Goal: Task Accomplishment & Management: Manage account settings

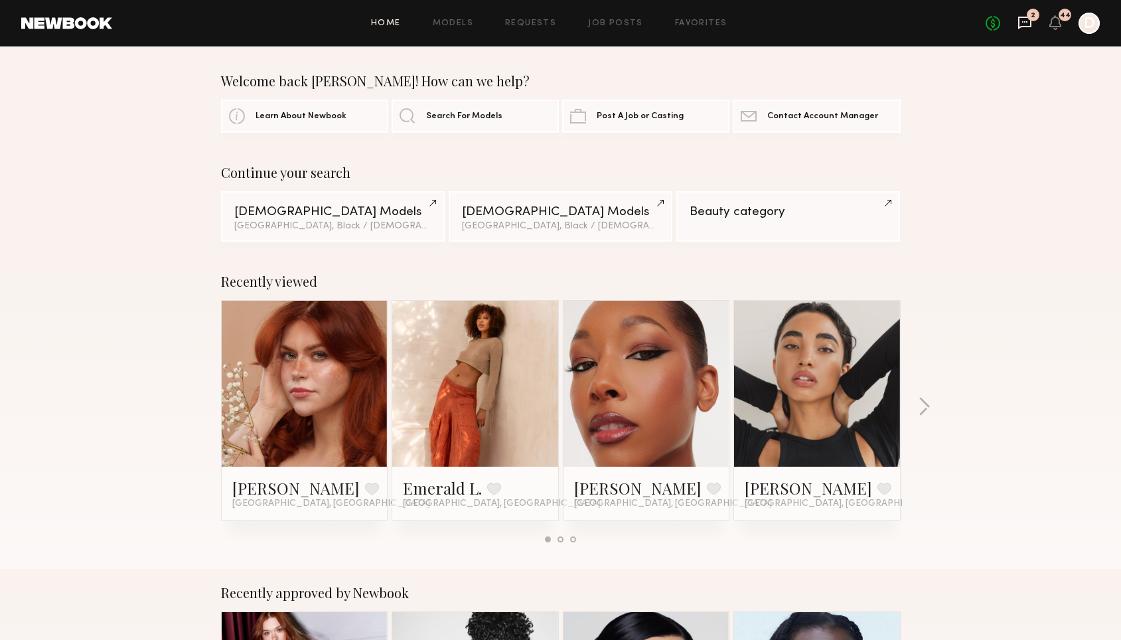
click at [1019, 26] on icon at bounding box center [1025, 23] width 13 height 13
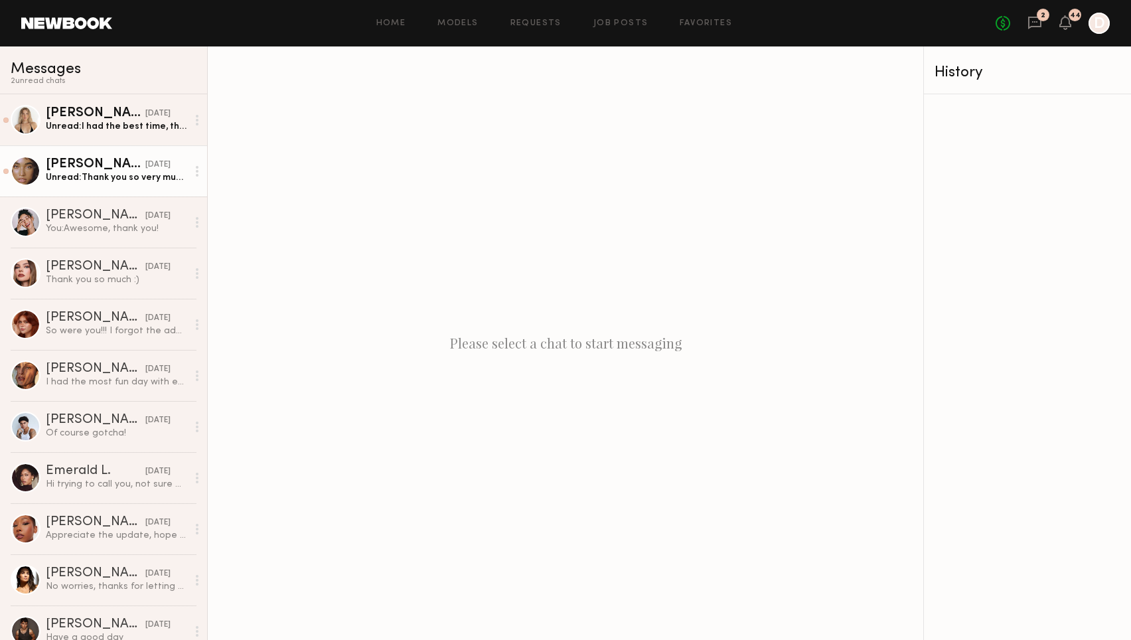
click at [147, 182] on div "Unread: Thank you so very much again for having me! x" at bounding box center [116, 177] width 141 height 13
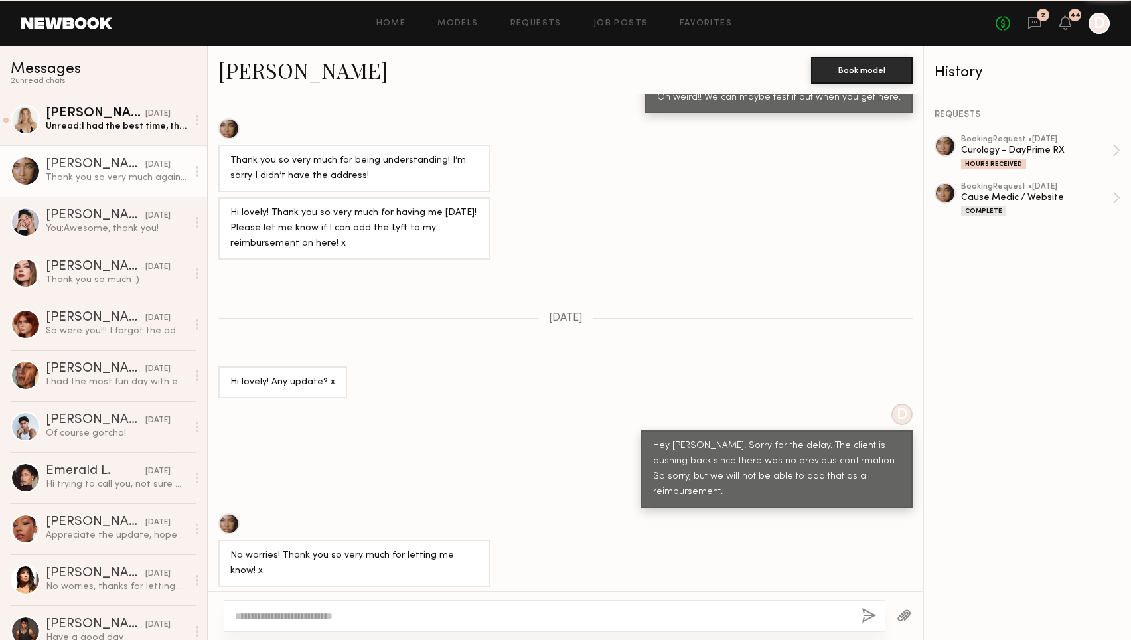
scroll to position [438, 0]
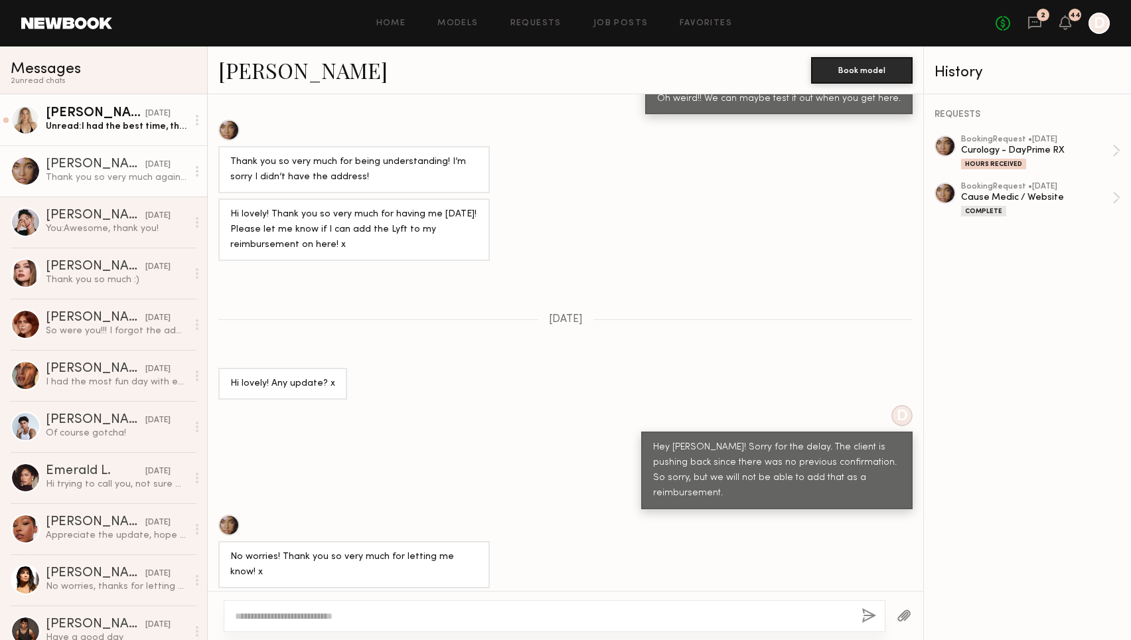
click at [137, 133] on link "[PERSON_NAME] [DATE] Unread: I had the best time, thank you!!! 🫶🏼" at bounding box center [103, 119] width 207 height 51
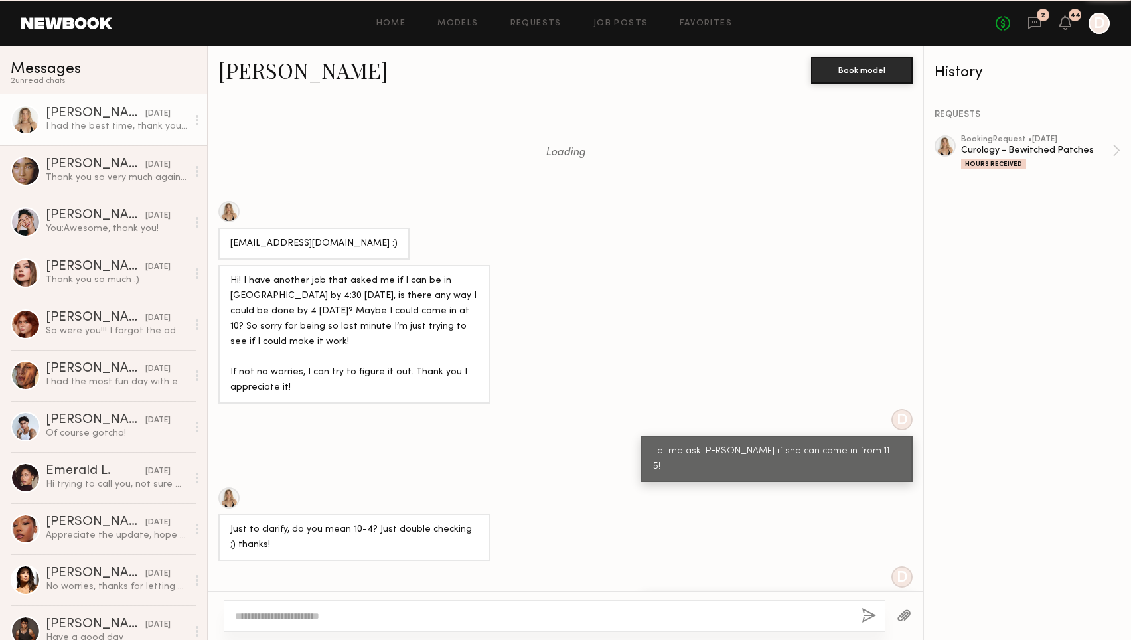
scroll to position [530, 0]
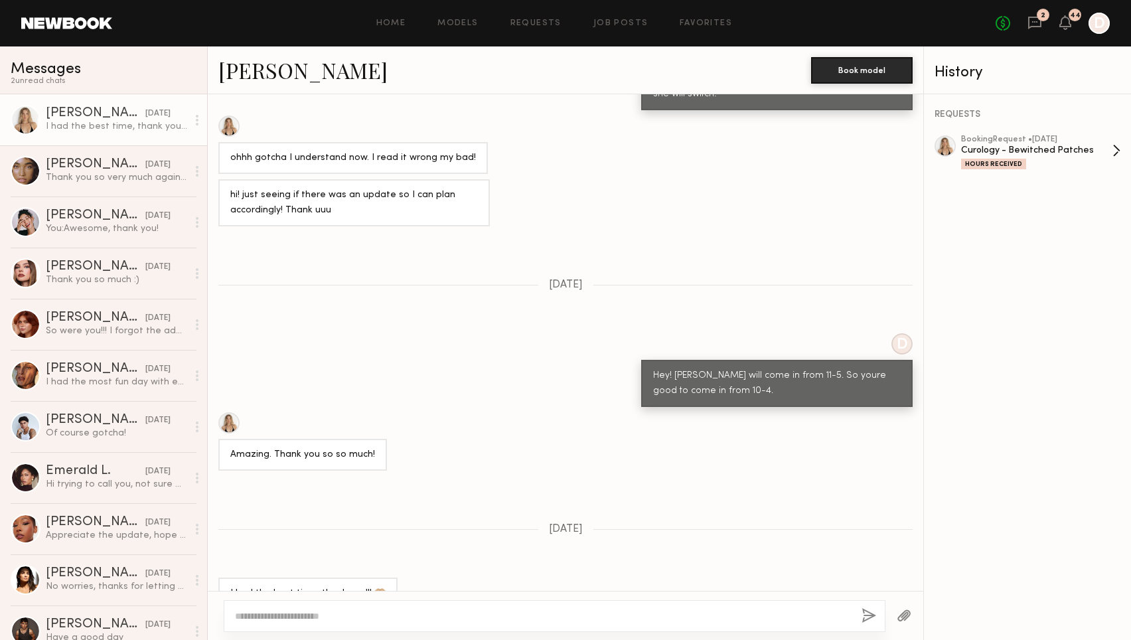
click at [991, 150] on div "Curology - Bewitched Patches" at bounding box center [1036, 150] width 151 height 13
click at [282, 623] on div at bounding box center [555, 616] width 662 height 32
click at [293, 611] on textarea at bounding box center [543, 616] width 616 height 13
type textarea "**********"
click at [874, 619] on button "button" at bounding box center [869, 616] width 15 height 17
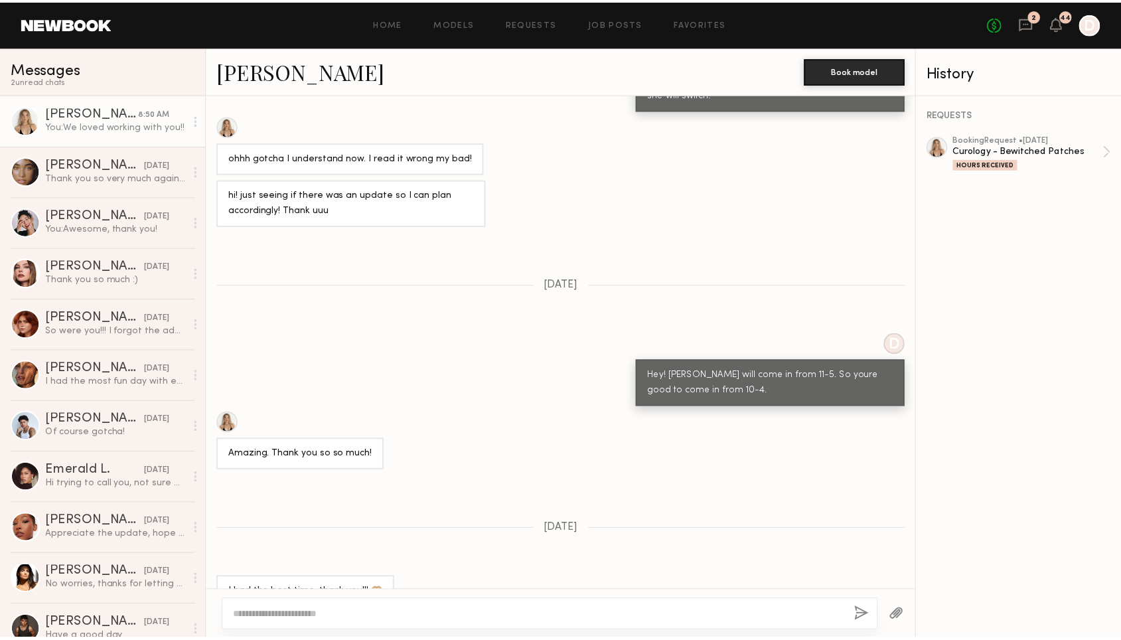
scroll to position [770, 0]
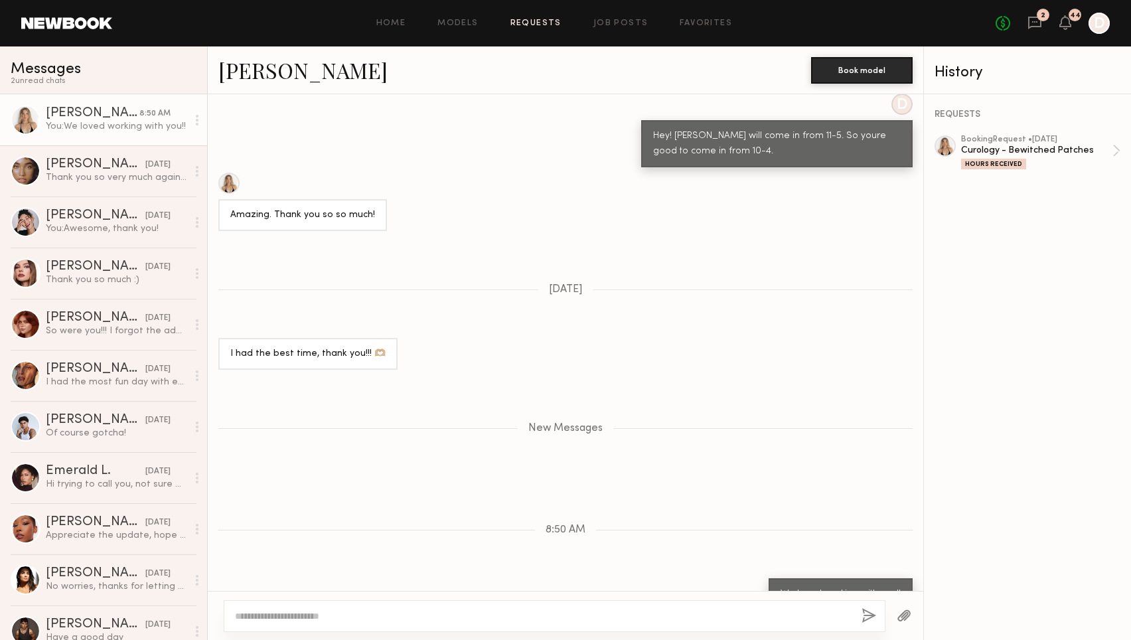
click at [547, 19] on link "Requests" at bounding box center [536, 23] width 51 height 9
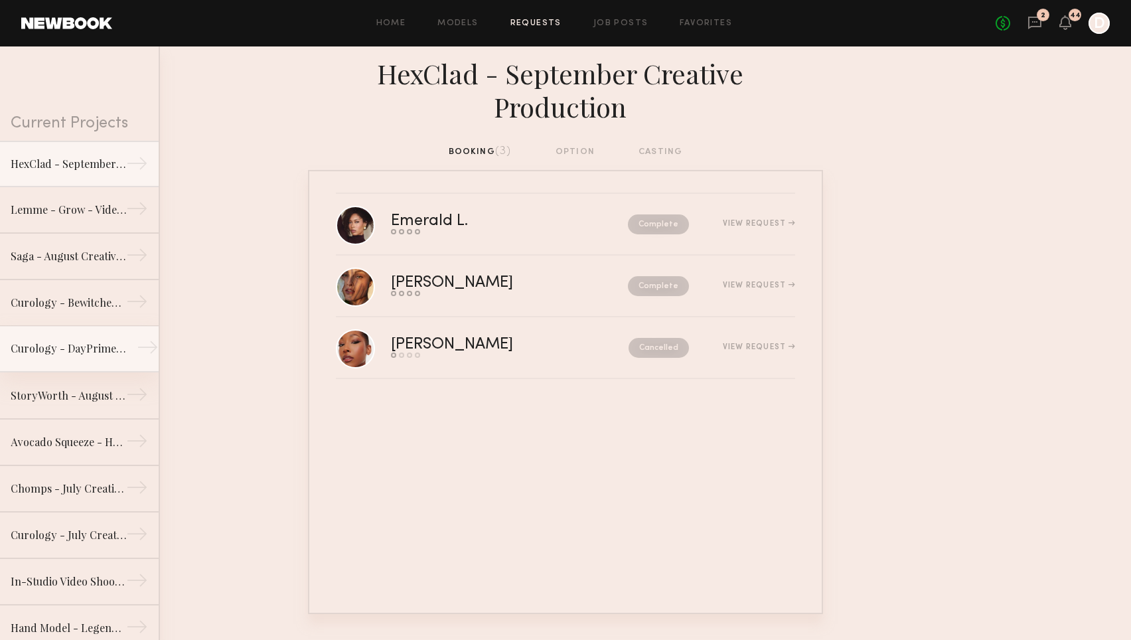
click at [78, 348] on div "Curology - DayPrime RX" at bounding box center [69, 349] width 116 height 16
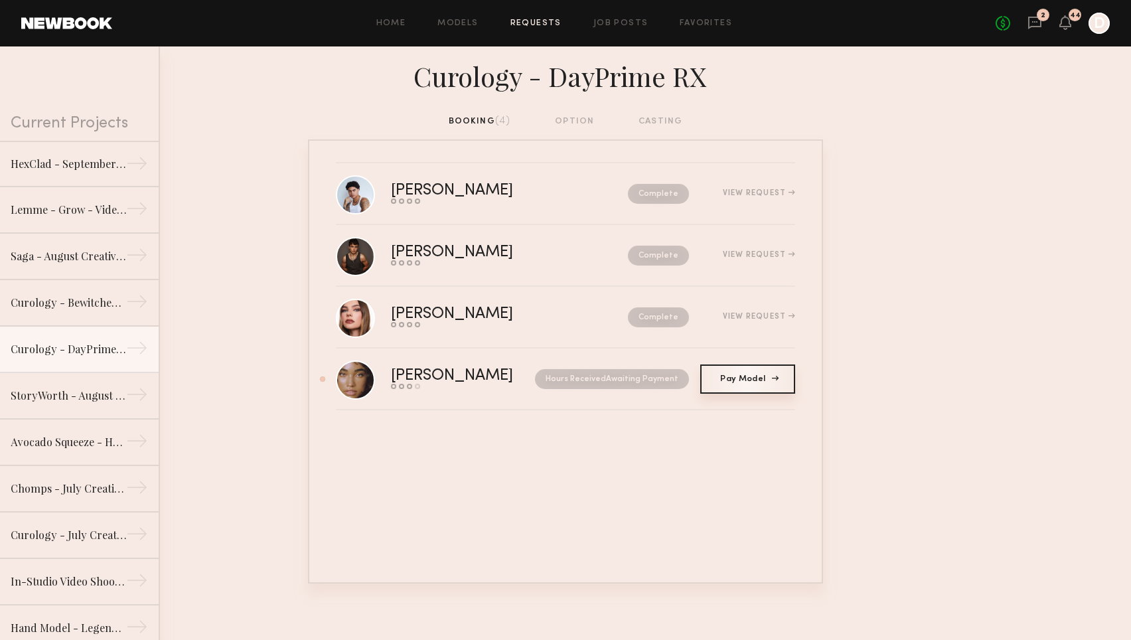
click at [750, 376] on span "Pay Model" at bounding box center [747, 379] width 54 height 8
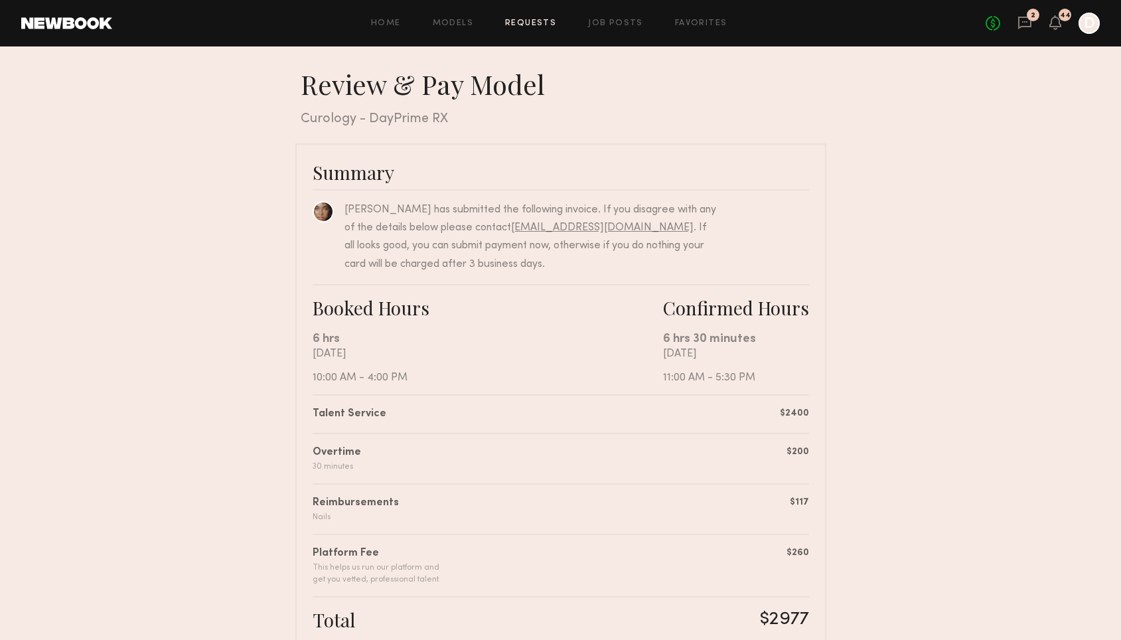
click at [544, 33] on div "Home Models Requests Job Posts Favorites Sign Out No fees up to $5,000 2 44 D" at bounding box center [606, 23] width 988 height 21
click at [544, 20] on link "Requests" at bounding box center [530, 23] width 51 height 9
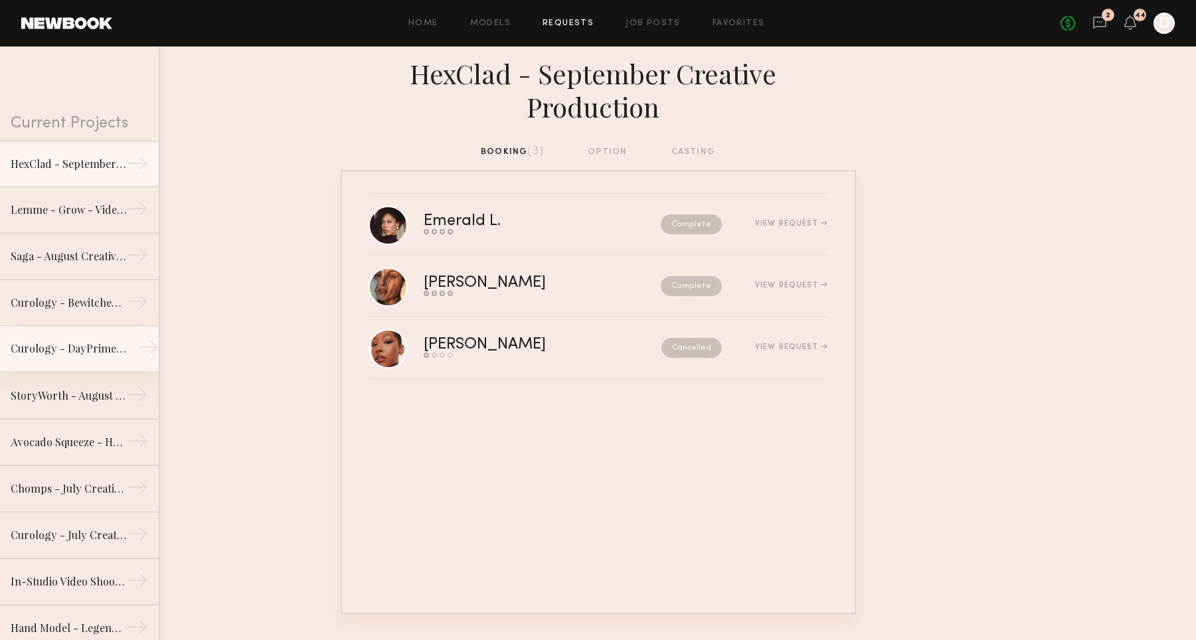
click at [38, 349] on div "Curology - DayPrime RX" at bounding box center [69, 349] width 116 height 16
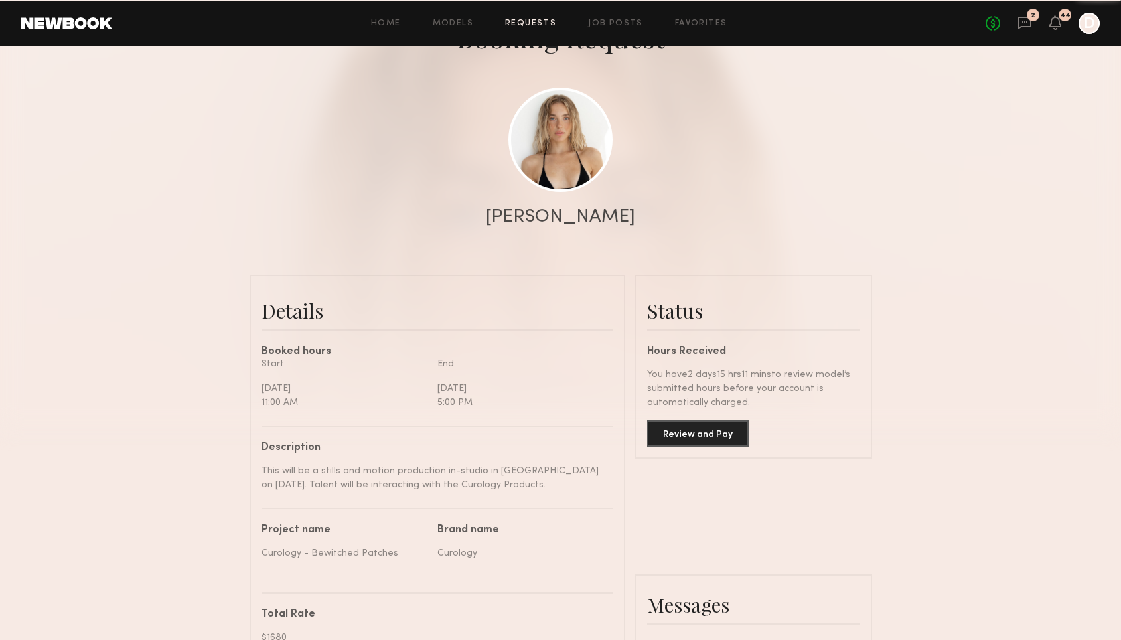
scroll to position [206, 0]
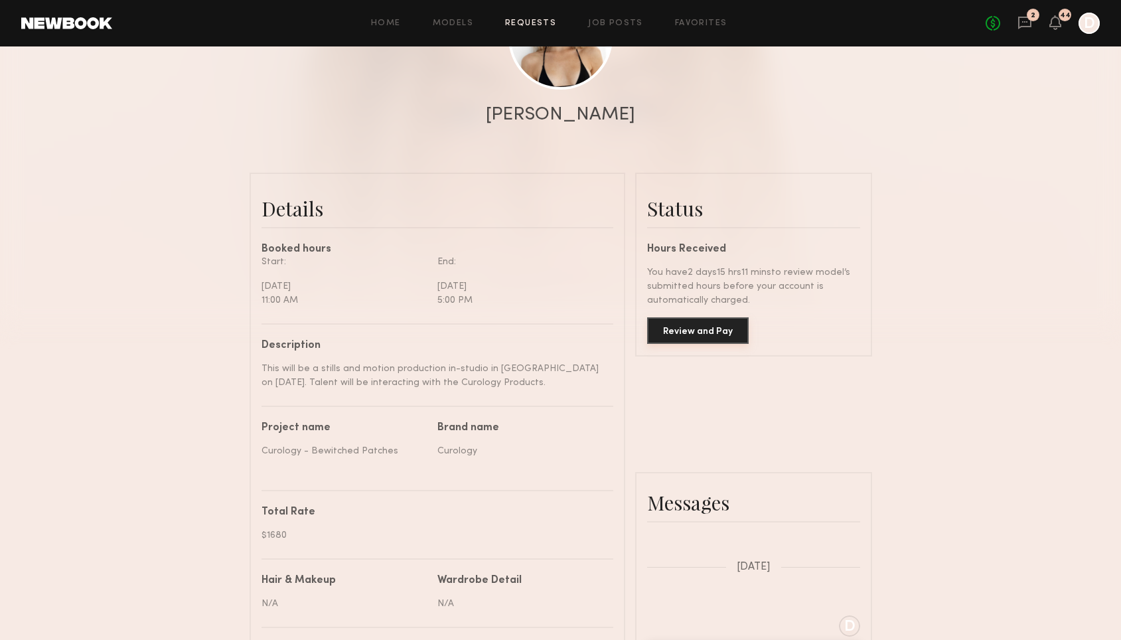
click at [712, 336] on button "Review and Pay" at bounding box center [698, 330] width 102 height 27
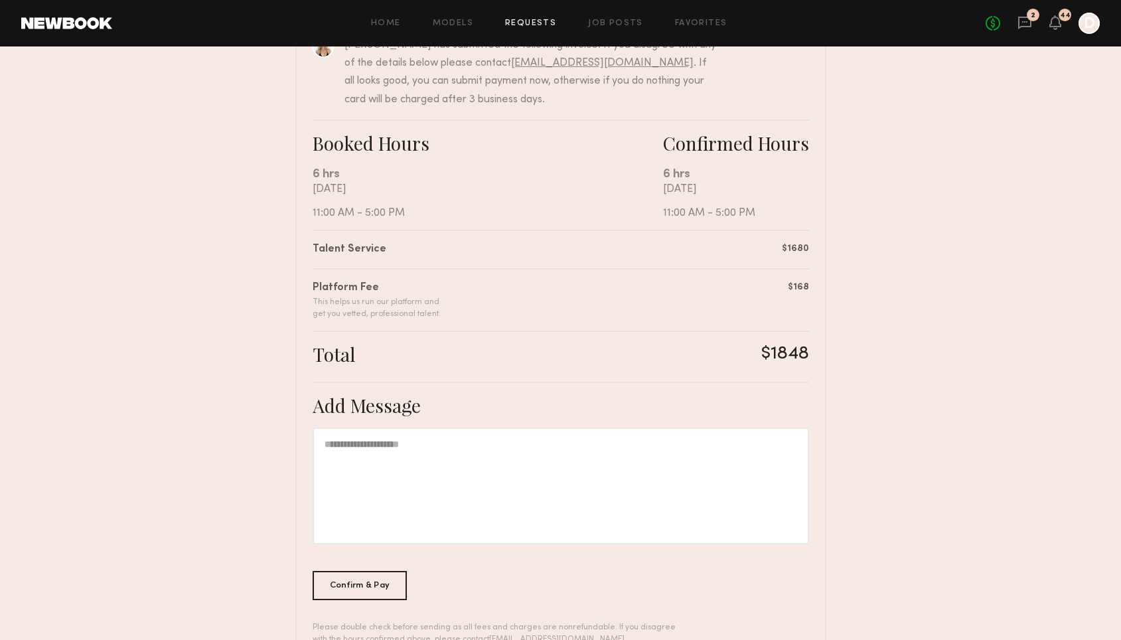
scroll to position [208, 0]
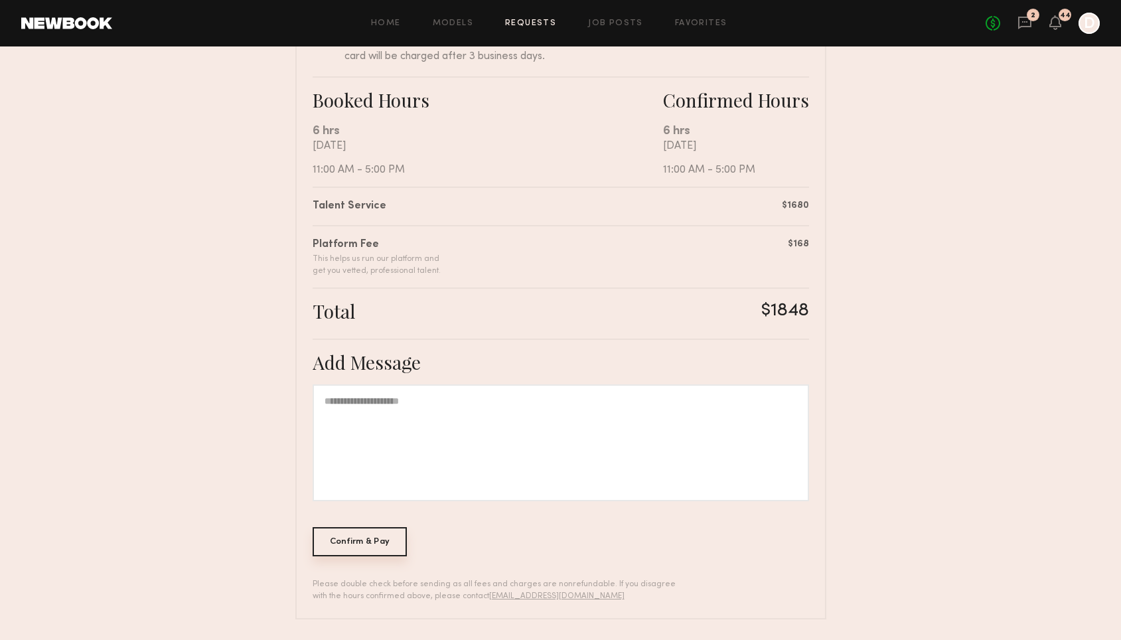
click at [384, 545] on div "Confirm & Pay" at bounding box center [360, 541] width 95 height 29
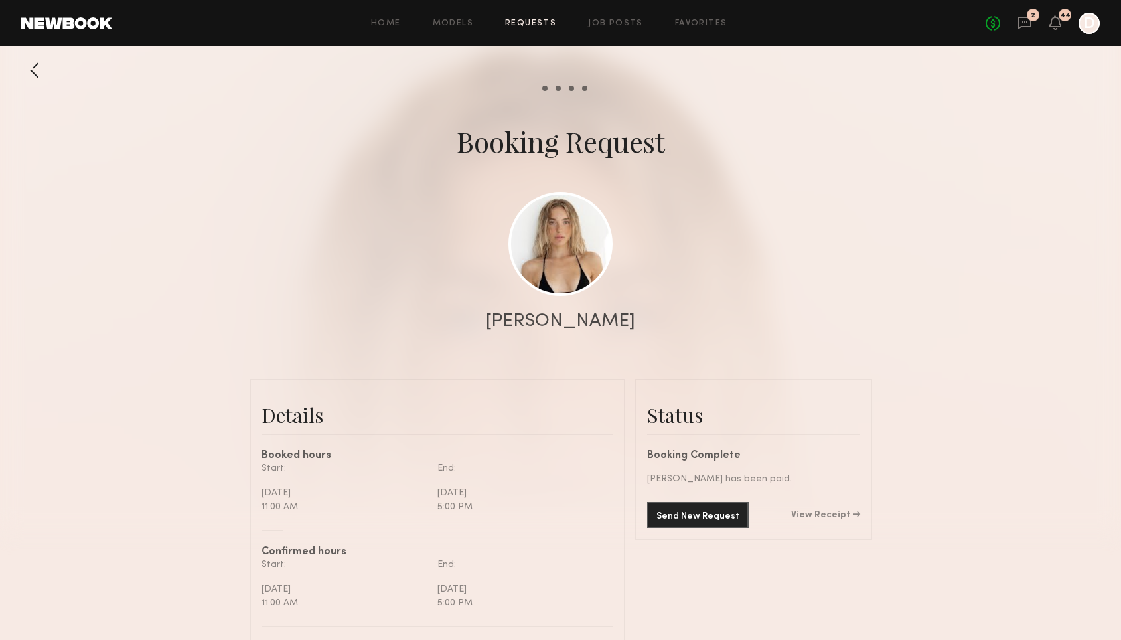
scroll to position [717, 0]
click at [801, 516] on link "View Receipt" at bounding box center [825, 515] width 69 height 9
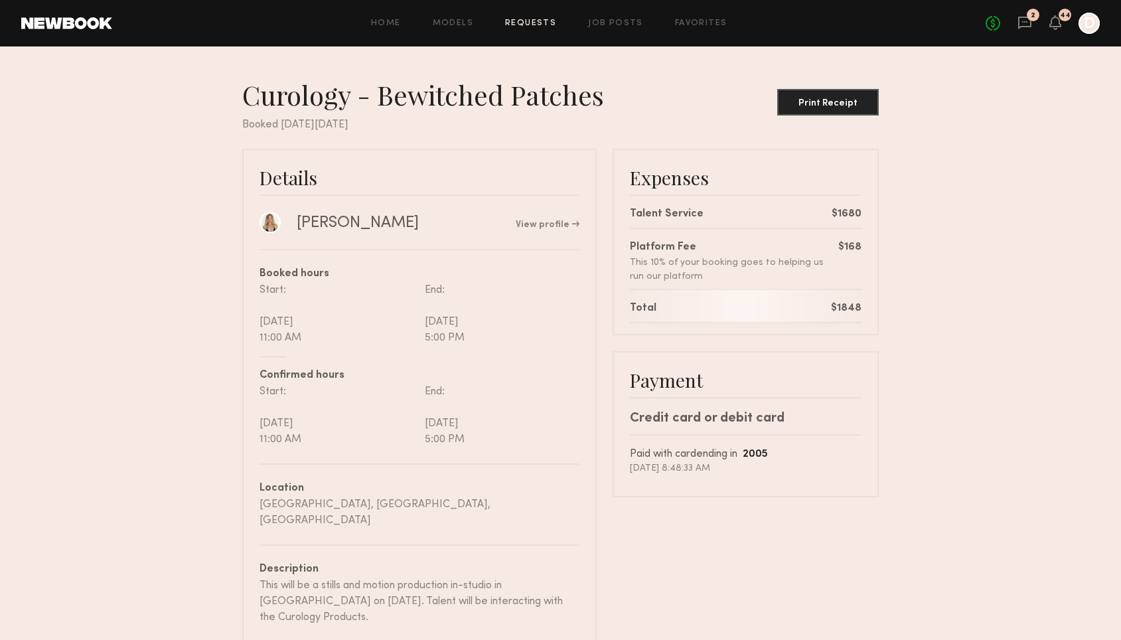
click at [527, 19] on link "Requests" at bounding box center [530, 23] width 51 height 9
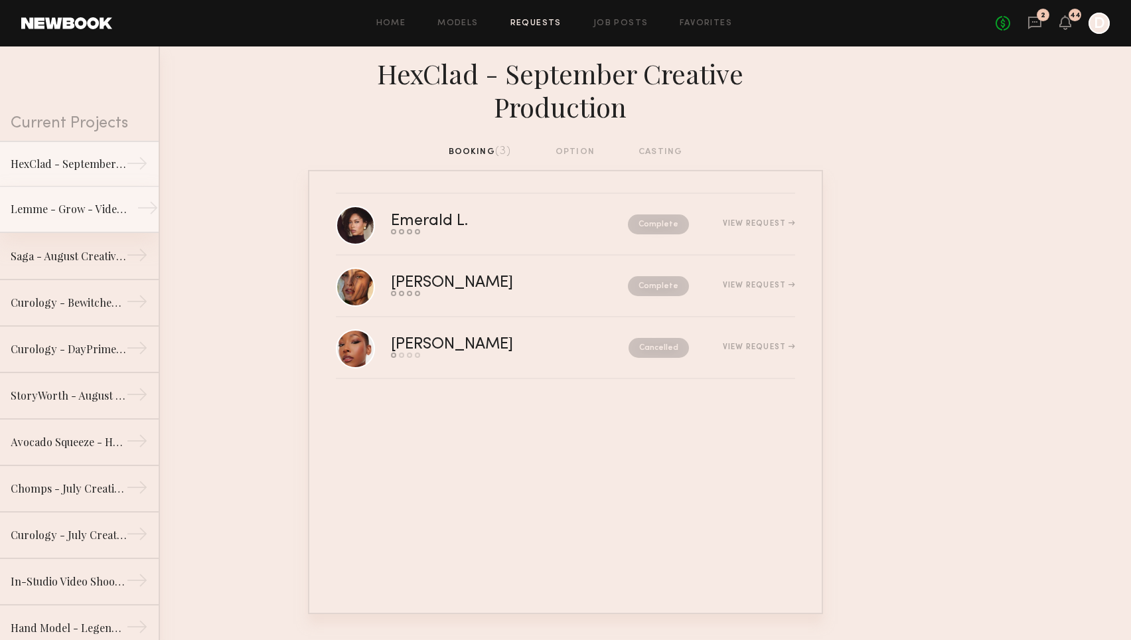
click at [58, 208] on div "Lemme - Grow - Video Production" at bounding box center [69, 209] width 116 height 16
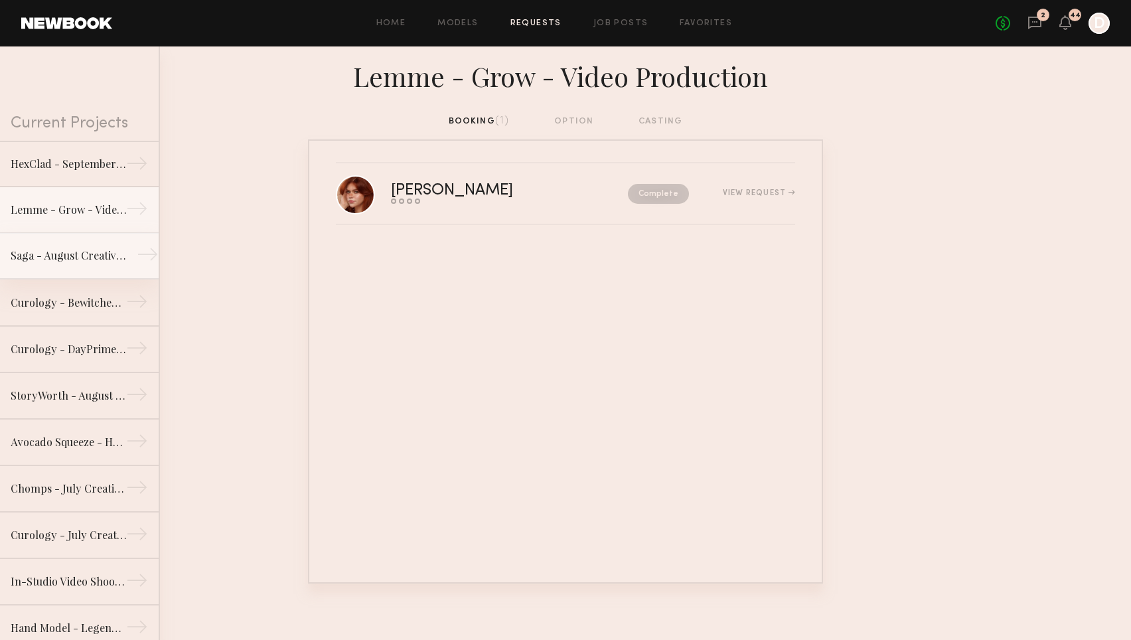
click at [60, 254] on div "Saga - August Creative Production" at bounding box center [69, 256] width 116 height 16
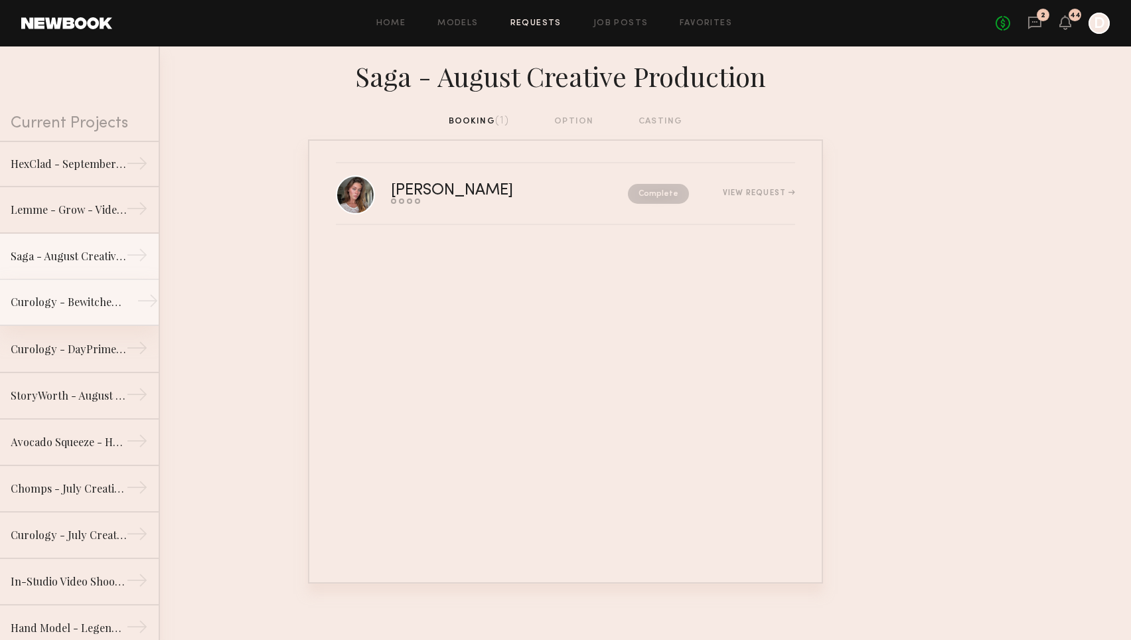
click at [62, 305] on div "Curology - Bewitched Patches" at bounding box center [69, 302] width 116 height 16
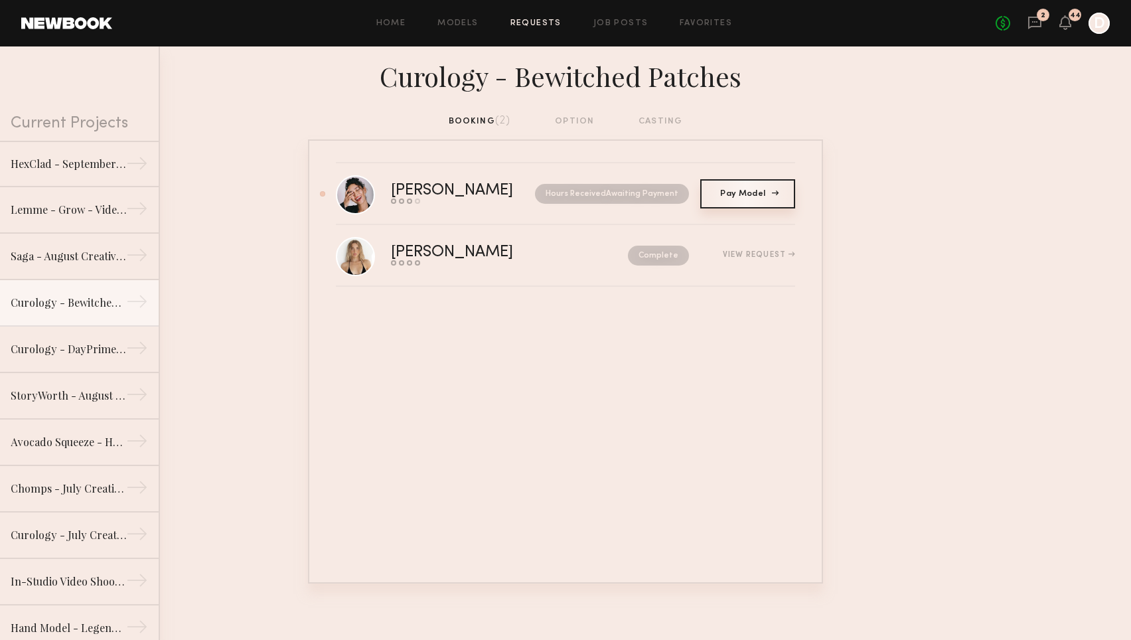
click at [730, 200] on link "Pay Model Pay" at bounding box center [747, 193] width 95 height 29
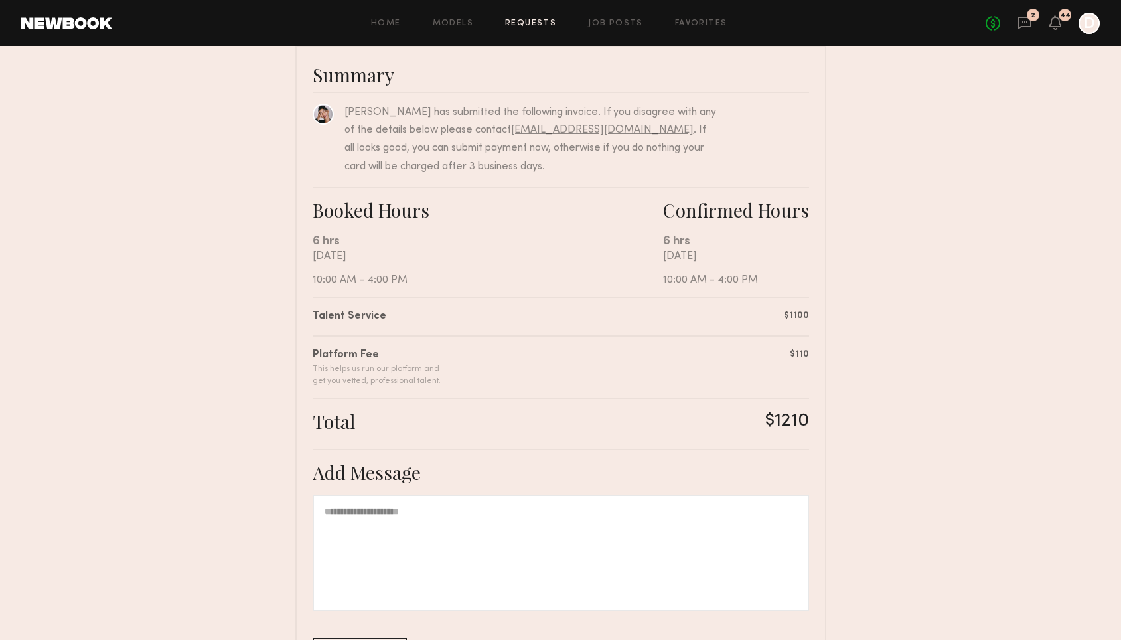
scroll to position [208, 0]
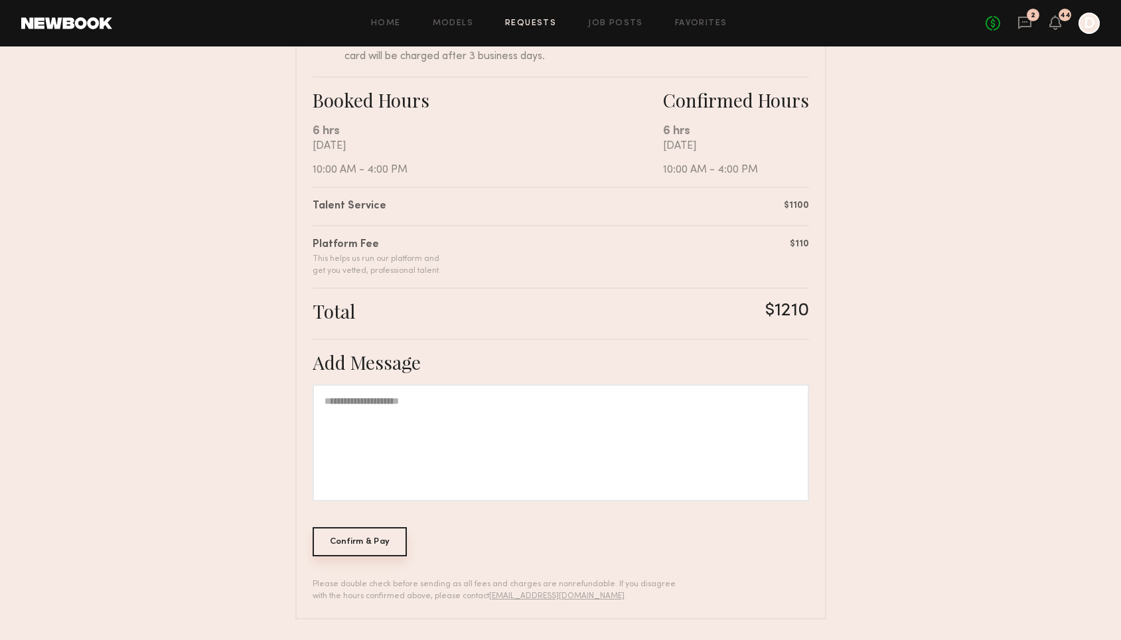
click at [386, 548] on div "Confirm & Pay" at bounding box center [360, 541] width 95 height 29
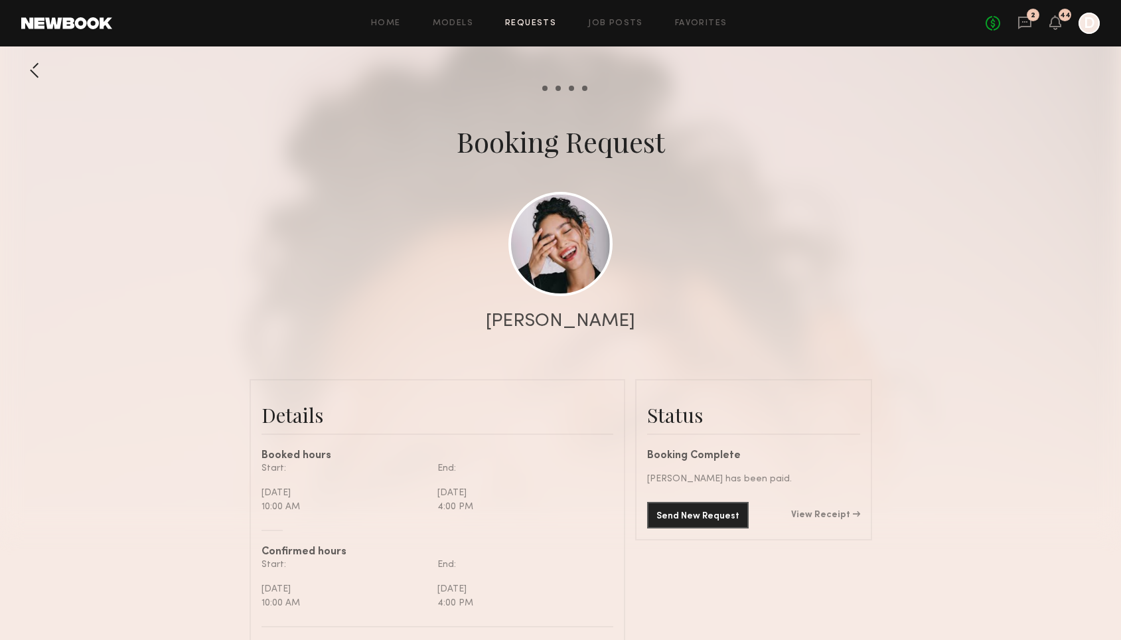
scroll to position [1095, 0]
click at [853, 515] on link "View Receipt" at bounding box center [825, 515] width 69 height 9
